Goal: Task Accomplishment & Management: Manage account settings

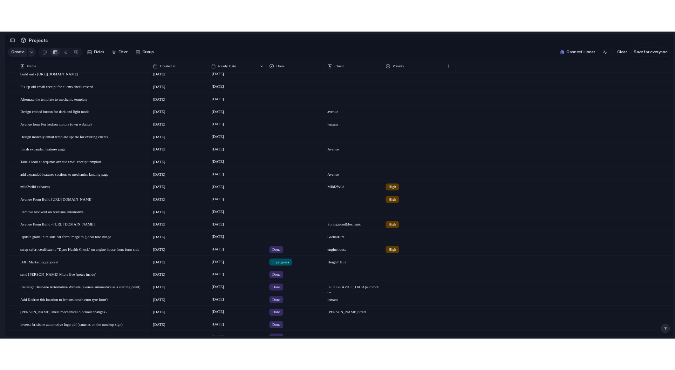
scroll to position [32, 0]
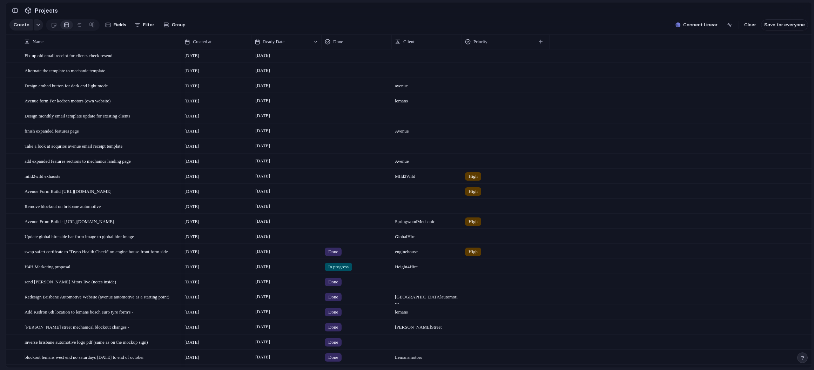
click at [339, 226] on div at bounding box center [356, 220] width 69 height 12
click at [48, 228] on div "Live Done In progress" at bounding box center [407, 185] width 814 height 370
click at [343, 195] on div at bounding box center [356, 190] width 69 height 12
click at [336, 238] on span "Done" at bounding box center [336, 237] width 12 height 7
click at [114, 225] on span "Avenue From Build - [URL][DOMAIN_NAME]" at bounding box center [69, 221] width 89 height 8
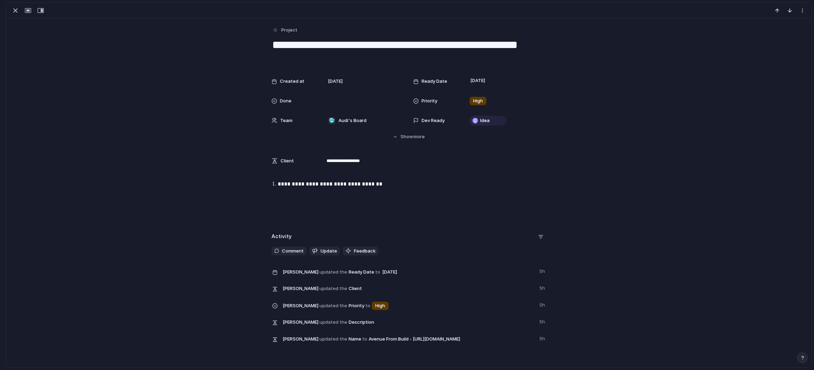
click at [320, 56] on textarea "**********" at bounding box center [408, 52] width 275 height 28
drag, startPoint x: 269, startPoint y: 57, endPoint x: 527, endPoint y: 64, distance: 258.6
click at [527, 64] on textarea "**********" at bounding box center [408, 52] width 275 height 28
click at [15, 12] on div "button" at bounding box center [15, 10] width 8 height 8
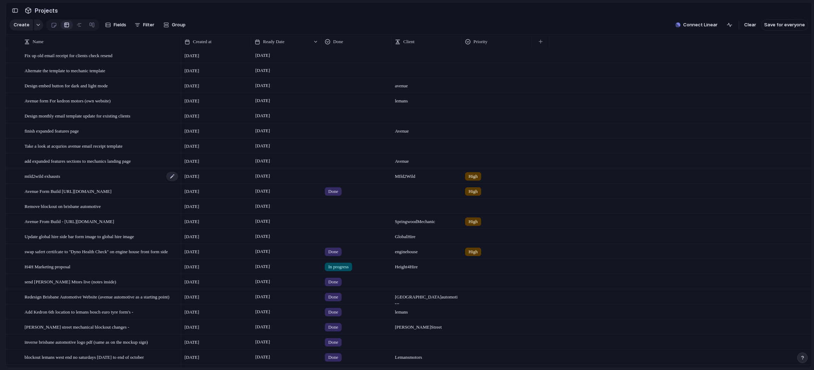
click at [60, 179] on span "mild2wild exhausts" at bounding box center [42, 176] width 35 height 8
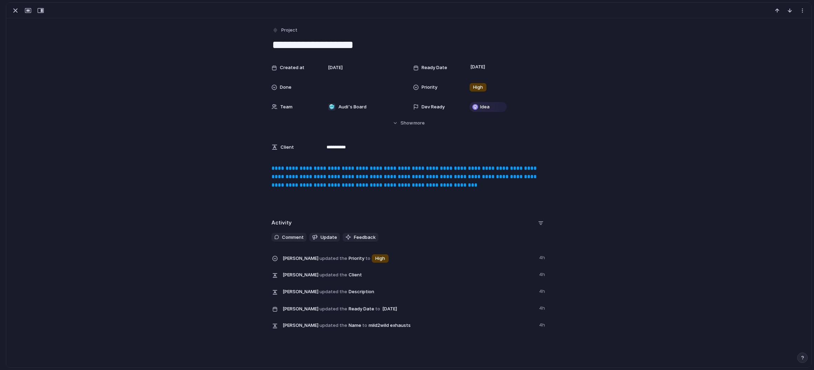
click at [303, 168] on link "**********" at bounding box center [404, 177] width 267 height 22
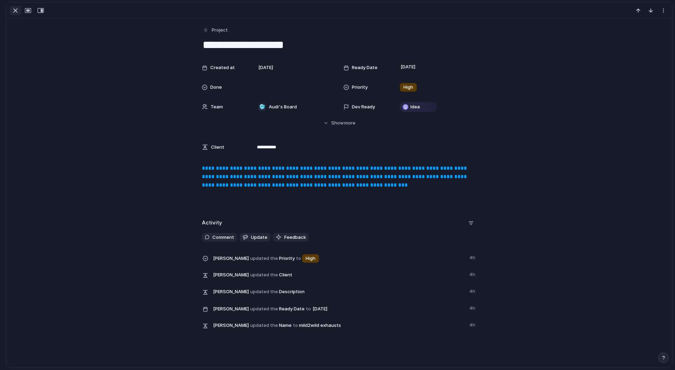
click at [14, 10] on div "button" at bounding box center [15, 10] width 8 height 8
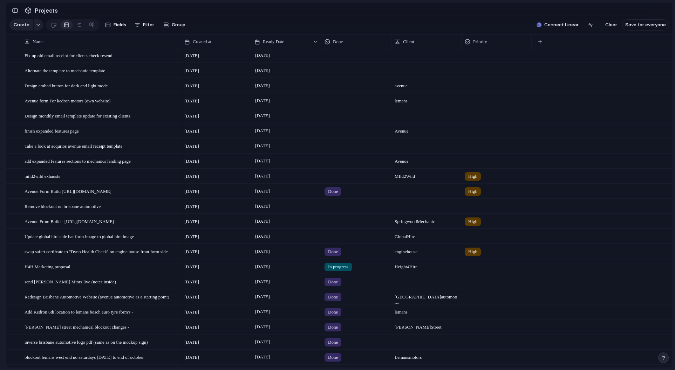
click at [340, 177] on div at bounding box center [356, 175] width 69 height 12
click at [338, 220] on span "Done" at bounding box center [336, 222] width 12 height 7
click at [342, 226] on div at bounding box center [356, 220] width 69 height 12
click at [334, 267] on span "Done" at bounding box center [336, 267] width 12 height 7
click at [328, 45] on div at bounding box center [328, 42] width 6 height 6
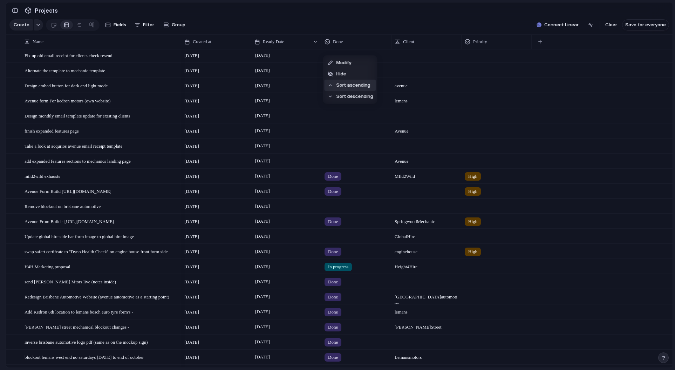
click at [346, 88] on span "Sort ascending" at bounding box center [354, 85] width 34 height 7
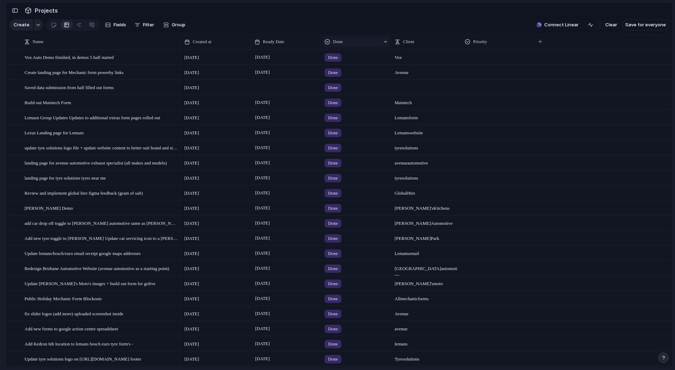
click at [336, 45] on span "Done" at bounding box center [338, 41] width 10 height 7
click at [342, 101] on li "Sort descending" at bounding box center [351, 97] width 52 height 11
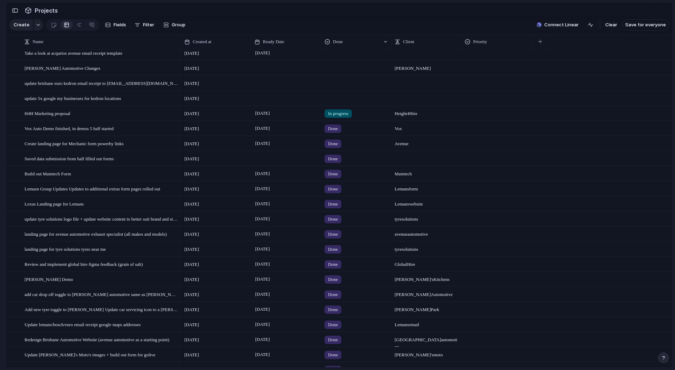
scroll to position [220, 0]
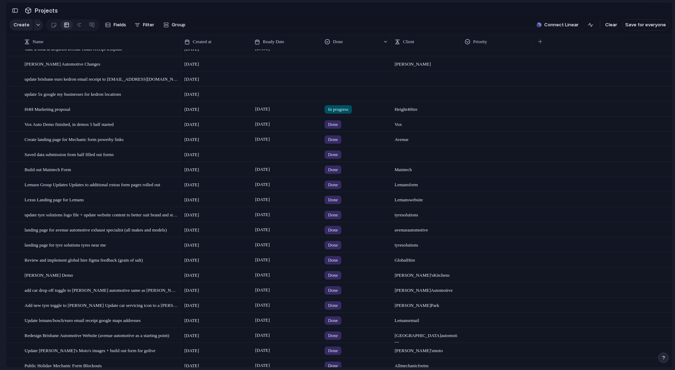
click at [341, 113] on span "In progress" at bounding box center [338, 109] width 20 height 7
click at [343, 155] on div "Done" at bounding box center [335, 155] width 19 height 8
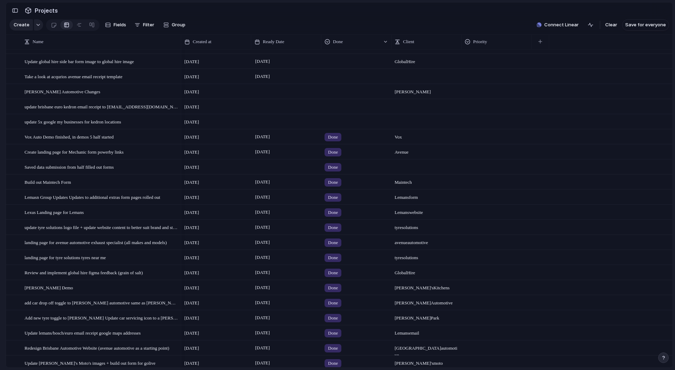
scroll to position [178, 0]
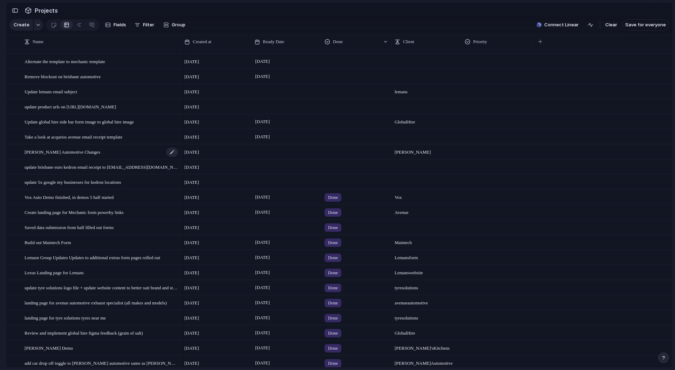
click at [62, 156] on span "[PERSON_NAME] Automotive Changes" at bounding box center [63, 152] width 76 height 8
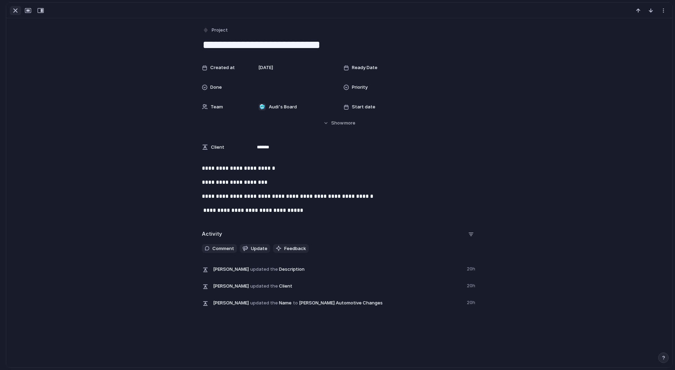
click at [13, 12] on div "button" at bounding box center [15, 10] width 8 height 8
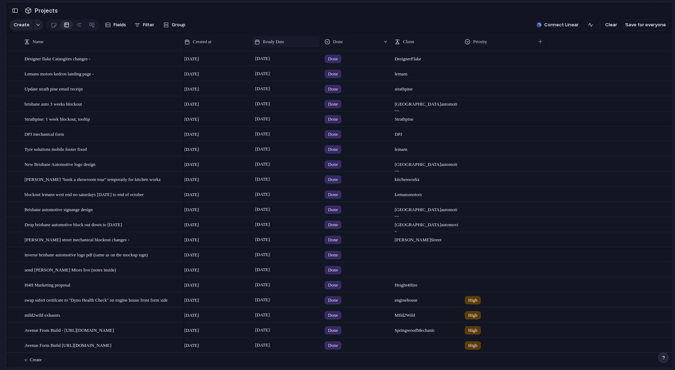
click at [283, 45] on span "Ready Date" at bounding box center [273, 41] width 21 height 7
click at [281, 101] on li "Sort descending" at bounding box center [281, 96] width 52 height 11
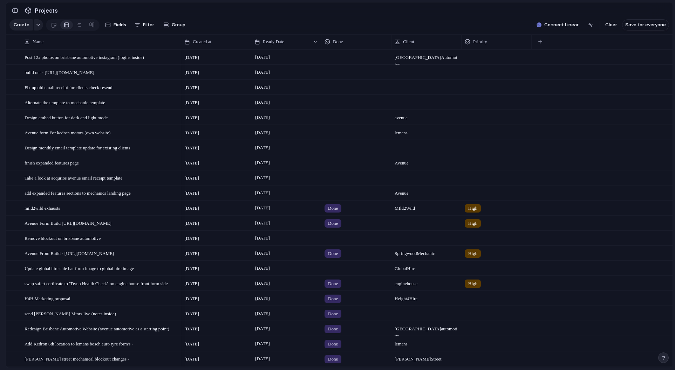
click at [334, 243] on div at bounding box center [356, 237] width 69 height 12
click at [339, 285] on span "Done" at bounding box center [336, 284] width 12 height 7
drag, startPoint x: 92, startPoint y: 271, endPoint x: 90, endPoint y: 275, distance: 4.2
click at [271, 272] on span "[DATE]" at bounding box center [263, 268] width 18 height 8
click at [335, 273] on div at bounding box center [356, 267] width 69 height 12
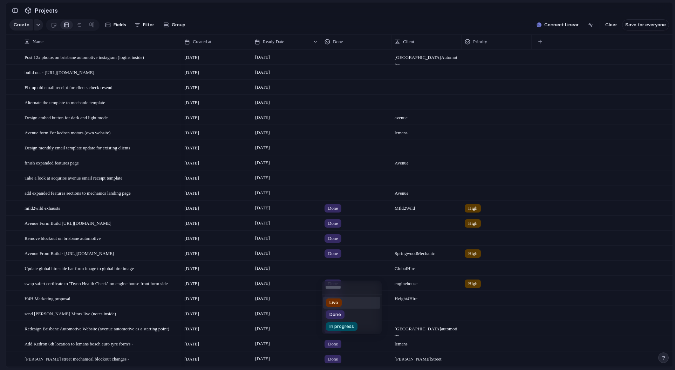
click at [292, 257] on div "Live Done In progress" at bounding box center [337, 185] width 675 height 370
click at [115, 272] on span "Update global hire side bar form image to global hire image" at bounding box center [79, 268] width 109 height 8
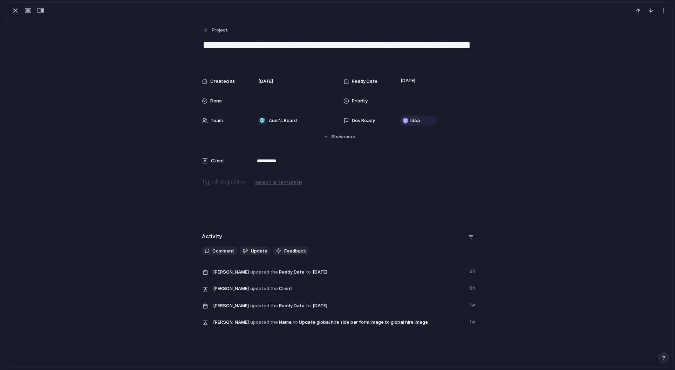
click at [231, 45] on textarea "**********" at bounding box center [339, 52] width 275 height 28
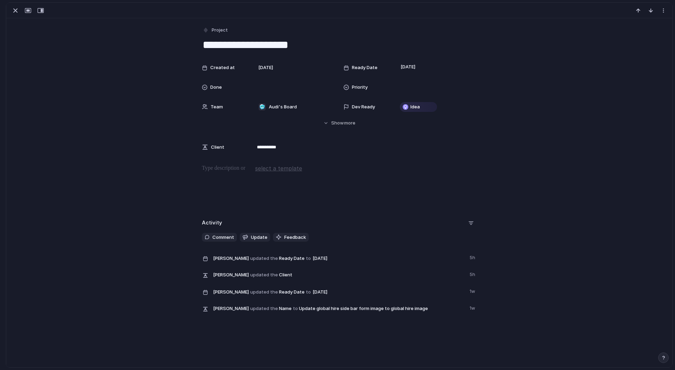
type textarea "**********"
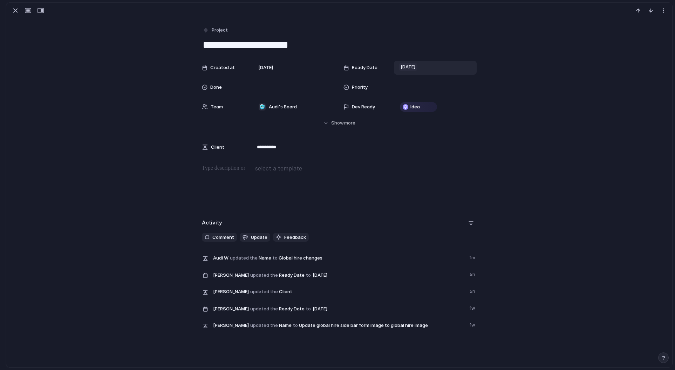
click at [415, 68] on span "[DATE]" at bounding box center [408, 67] width 19 height 8
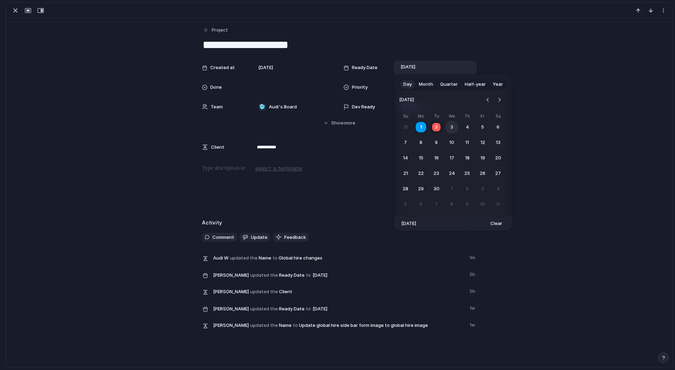
click at [455, 128] on button "3" at bounding box center [452, 127] width 13 height 13
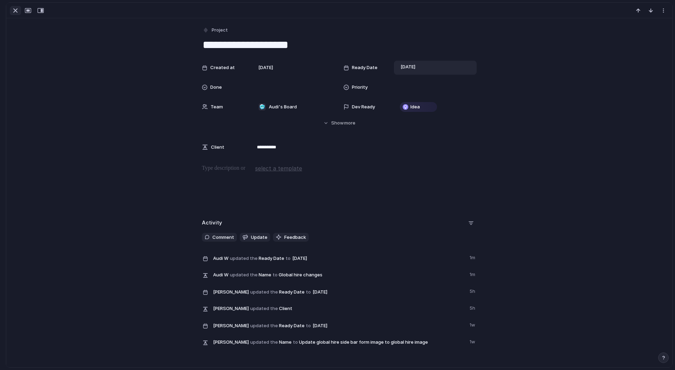
click at [17, 11] on div "button" at bounding box center [15, 10] width 8 height 8
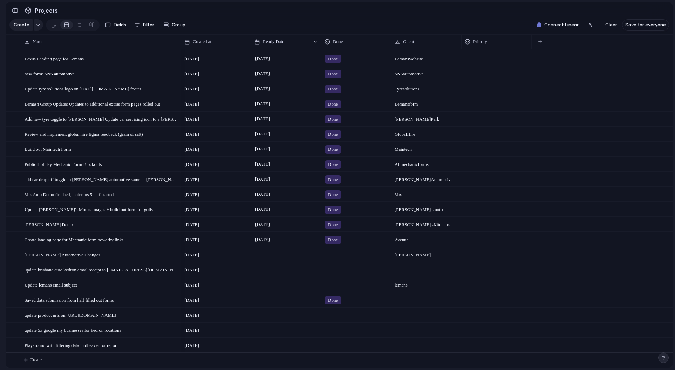
click at [261, 258] on div at bounding box center [286, 254] width 70 height 14
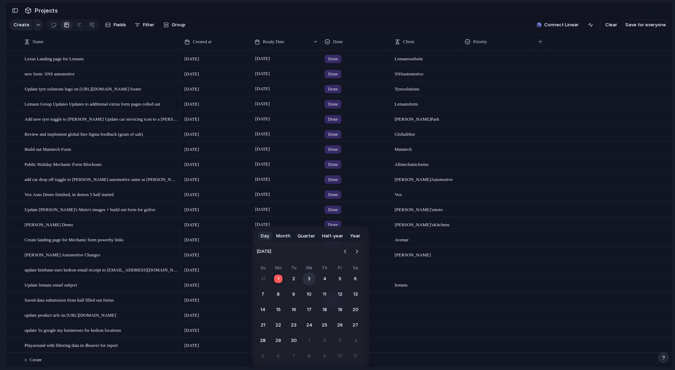
click at [309, 280] on button "3" at bounding box center [309, 278] width 13 height 13
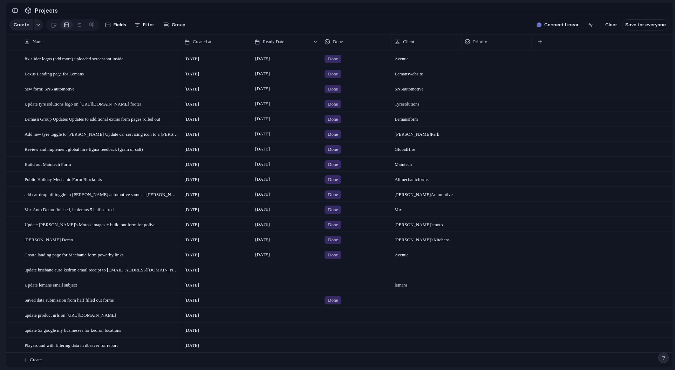
click at [276, 272] on div at bounding box center [286, 269] width 70 height 14
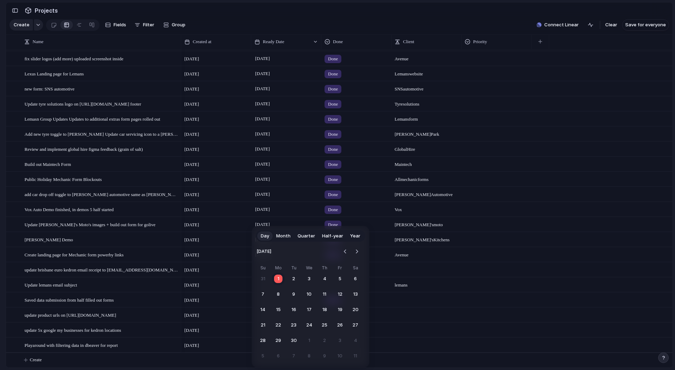
drag, startPoint x: 307, startPoint y: 277, endPoint x: 285, endPoint y: 283, distance: 23.0
click at [307, 277] on button "3" at bounding box center [309, 278] width 13 height 13
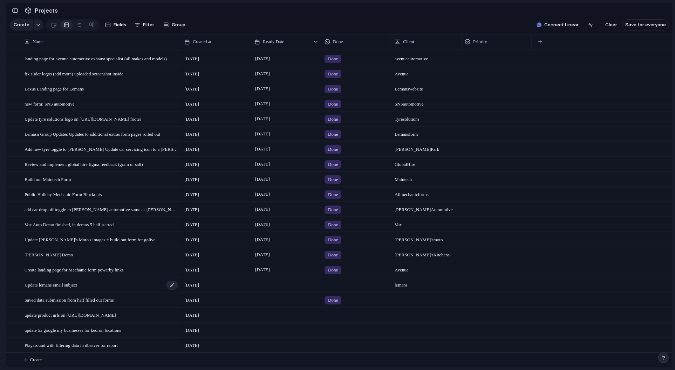
click at [65, 288] on div "Update lemans email subject" at bounding box center [102, 285] width 154 height 14
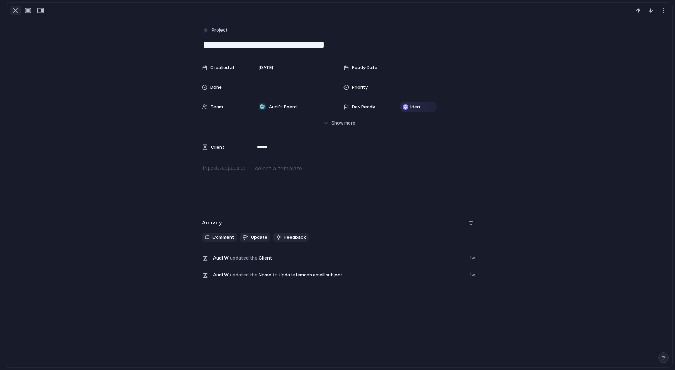
click at [16, 14] on div "button" at bounding box center [15, 10] width 8 height 8
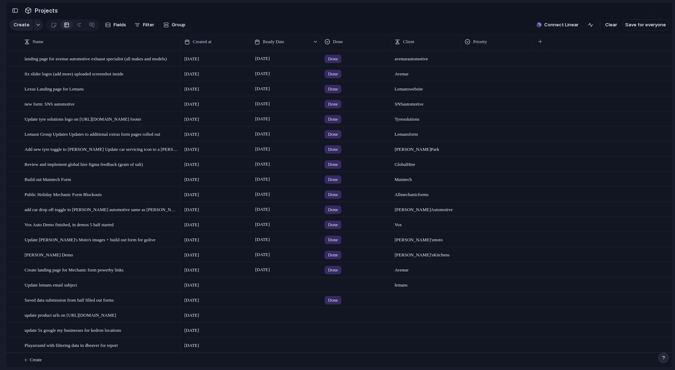
click at [269, 285] on div at bounding box center [286, 284] width 70 height 14
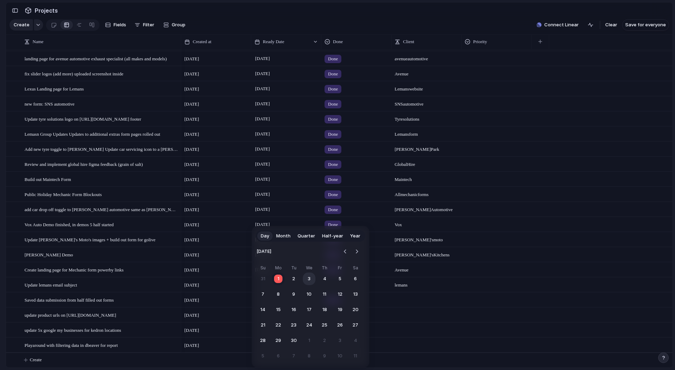
click at [306, 277] on button "3" at bounding box center [309, 278] width 13 height 13
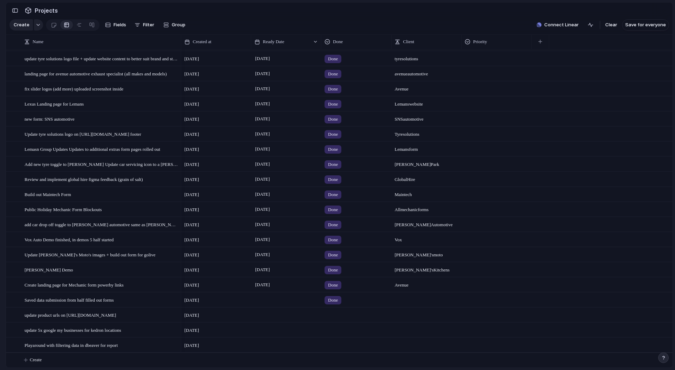
click at [259, 329] on div at bounding box center [286, 330] width 70 height 14
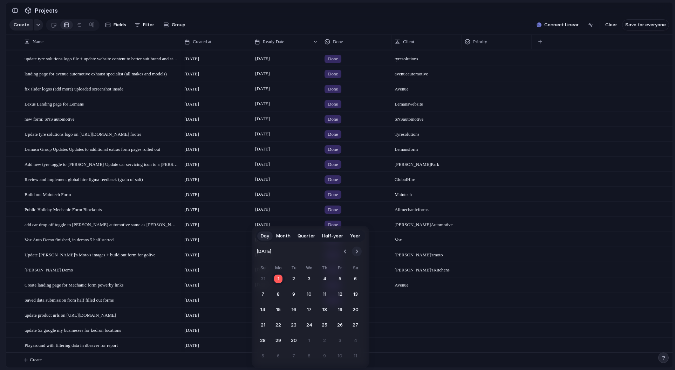
click at [354, 250] on button "Go to the Next Month" at bounding box center [357, 252] width 10 height 10
click at [342, 250] on button "Go to the Previous Month" at bounding box center [346, 252] width 10 height 10
click at [282, 293] on button "8" at bounding box center [278, 294] width 13 height 13
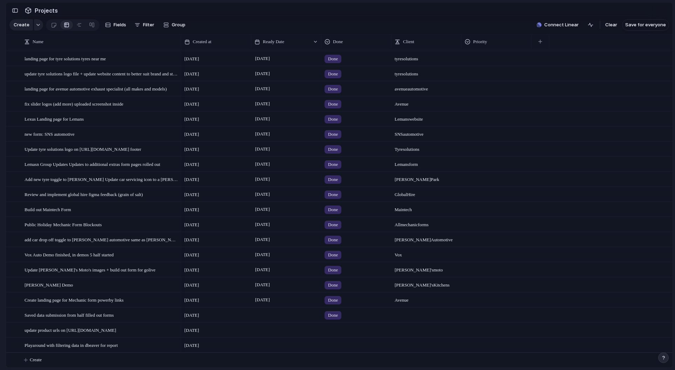
click at [267, 330] on div at bounding box center [286, 330] width 70 height 14
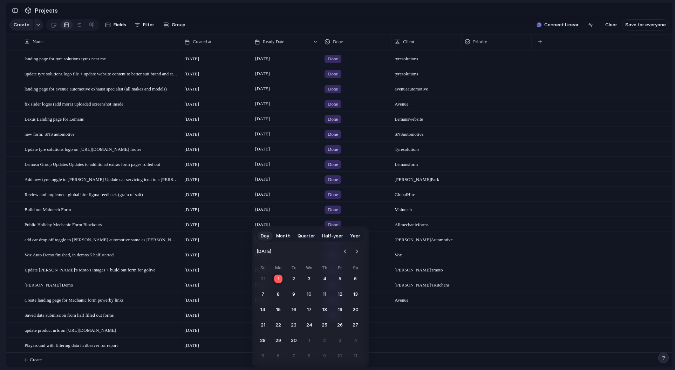
click at [281, 279] on button "1" at bounding box center [278, 278] width 13 height 13
